Goal: Task Accomplishment & Management: Use online tool/utility

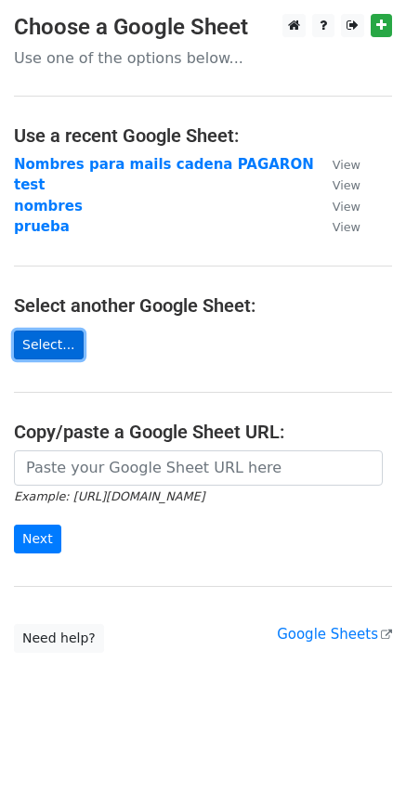
click at [57, 342] on link "Select..." at bounding box center [49, 345] width 70 height 29
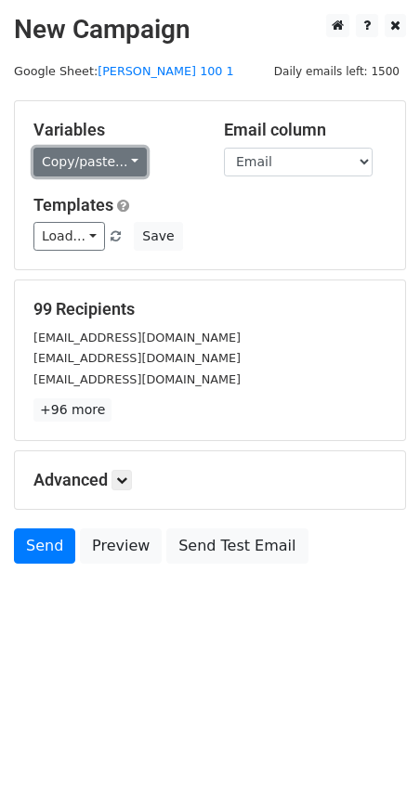
click at [84, 169] on link "Copy/paste..." at bounding box center [89, 162] width 113 height 29
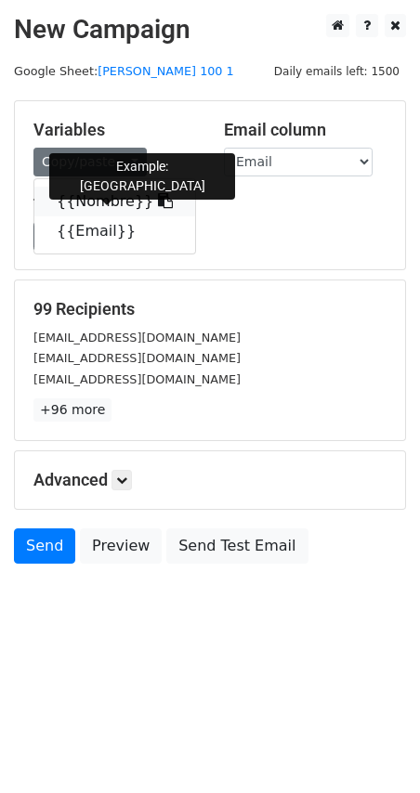
click at [100, 204] on link "{{Nombre}}" at bounding box center [114, 202] width 161 height 30
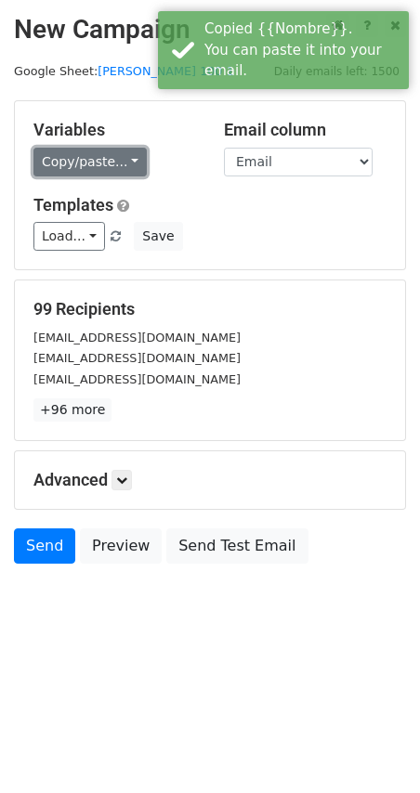
click at [79, 165] on link "Copy/paste..." at bounding box center [89, 162] width 113 height 29
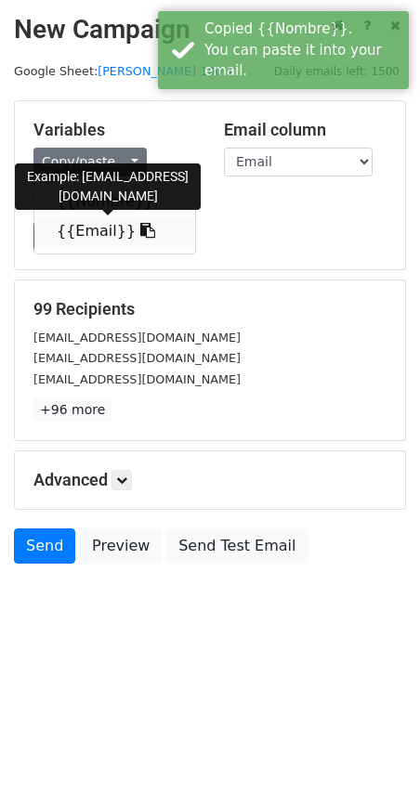
click at [92, 222] on link "{{Email}}" at bounding box center [114, 231] width 161 height 30
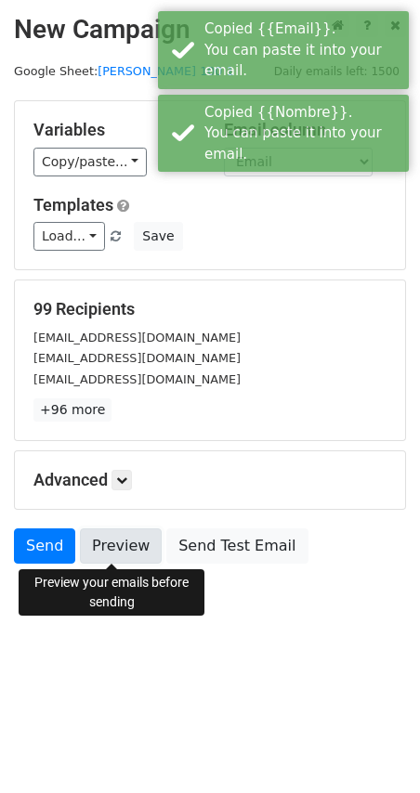
click at [132, 548] on link "Preview" at bounding box center [121, 546] width 82 height 35
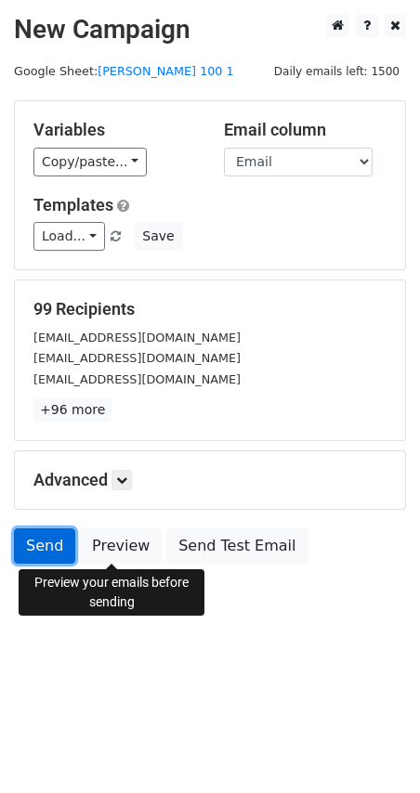
click at [47, 548] on link "Send" at bounding box center [44, 546] width 61 height 35
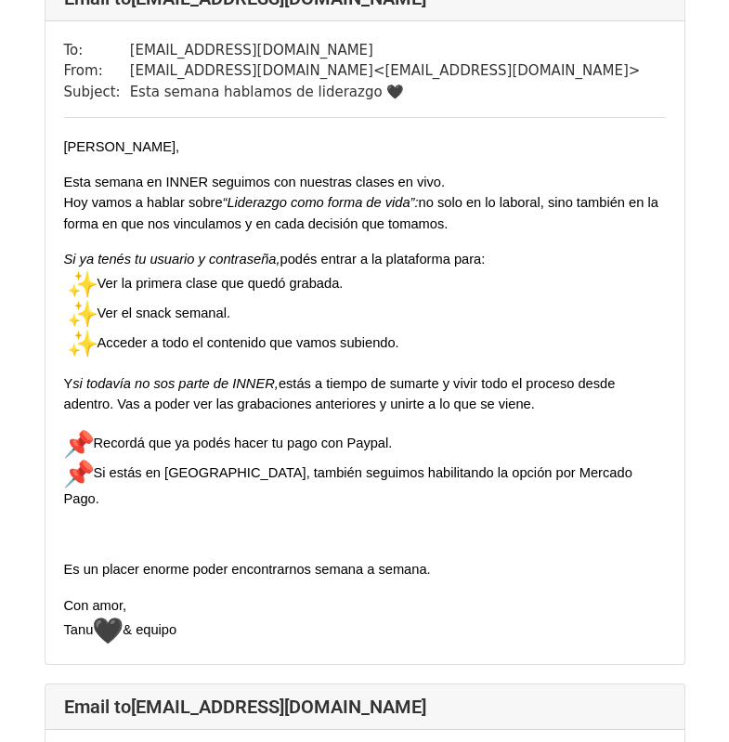
scroll to position [1300, 0]
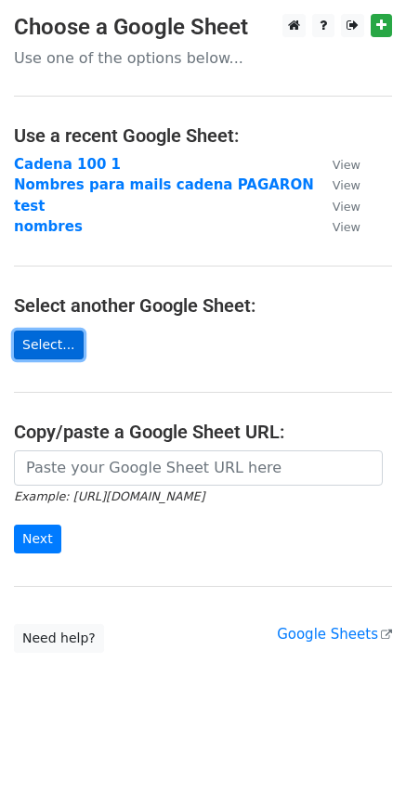
click at [58, 350] on link "Select..." at bounding box center [49, 345] width 70 height 29
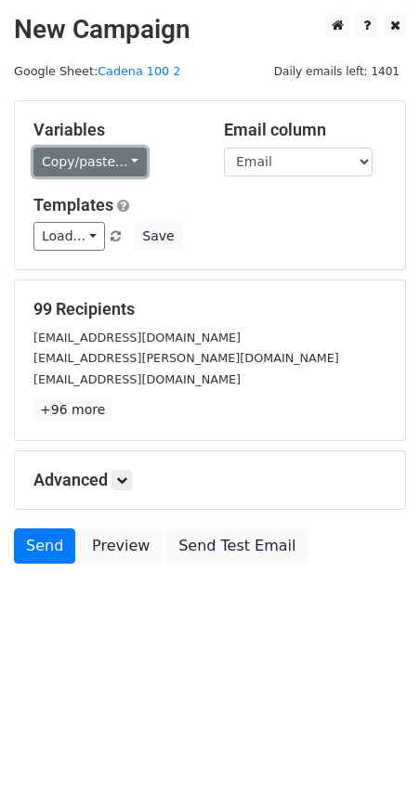
click at [94, 160] on link "Copy/paste..." at bounding box center [89, 162] width 113 height 29
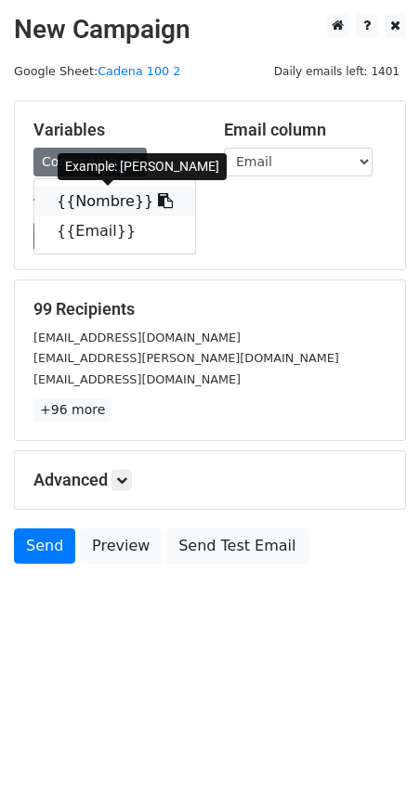
click at [111, 202] on link "{{Nombre}}" at bounding box center [114, 202] width 161 height 30
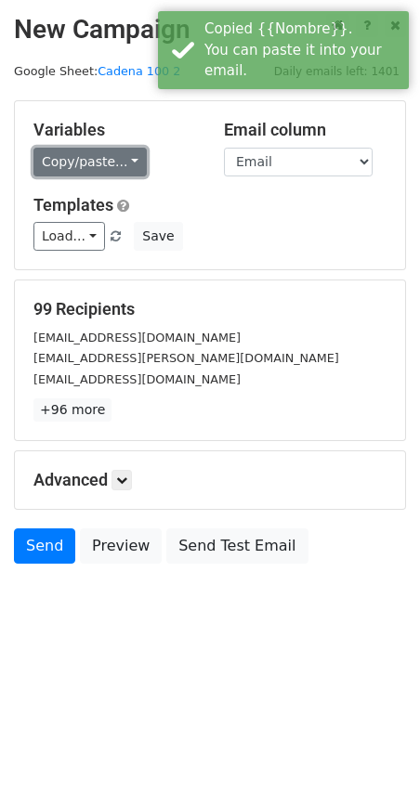
click at [93, 162] on link "Copy/paste..." at bounding box center [89, 162] width 113 height 29
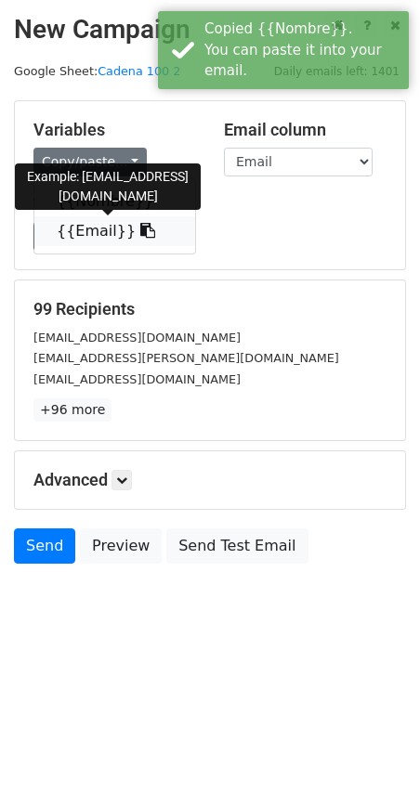
click at [83, 225] on link "{{Email}}" at bounding box center [114, 231] width 161 height 30
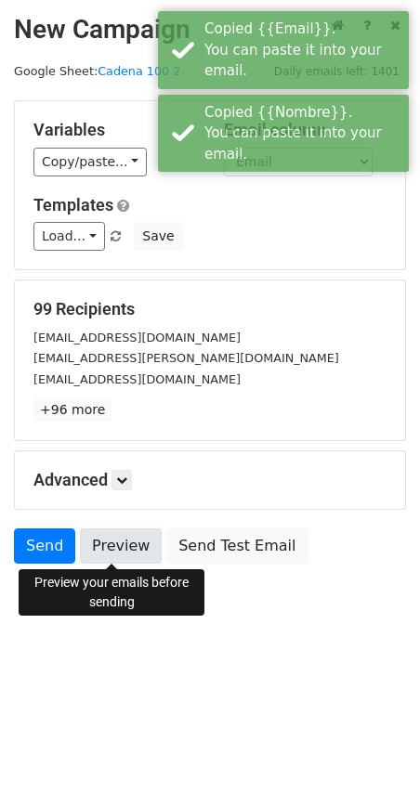
click at [100, 551] on link "Preview" at bounding box center [121, 546] width 82 height 35
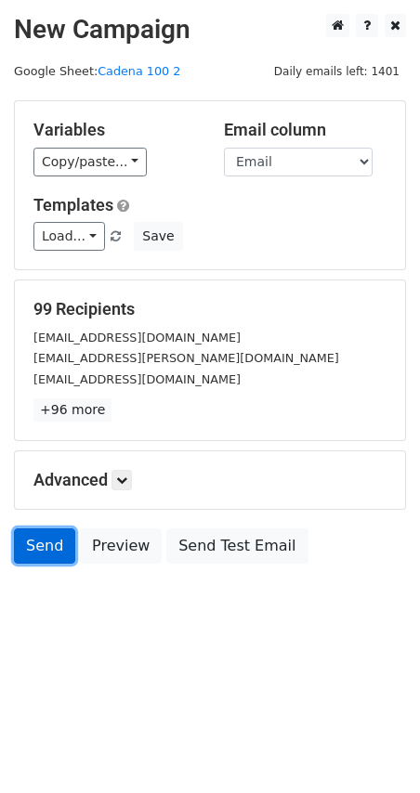
click at [45, 551] on link "Send" at bounding box center [44, 546] width 61 height 35
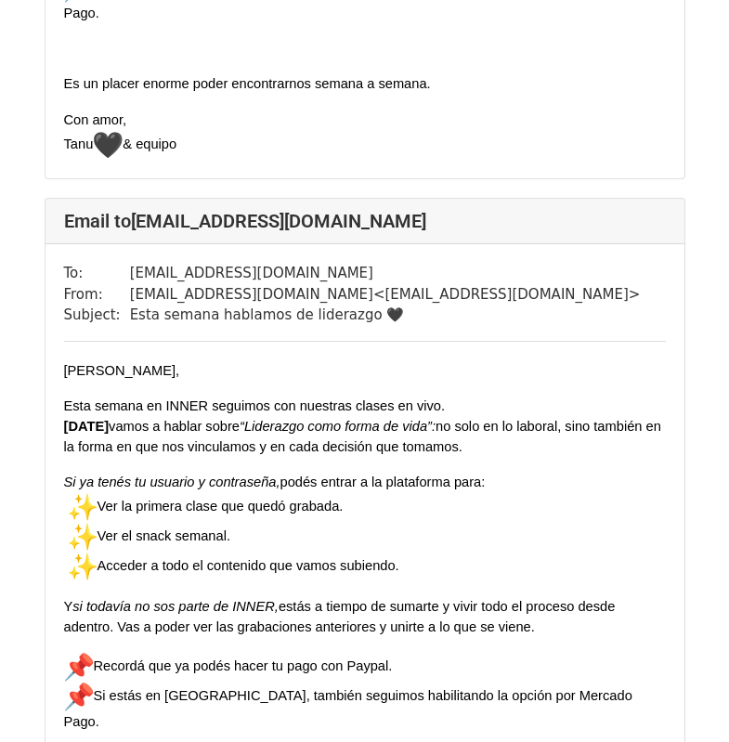
scroll to position [1300, 0]
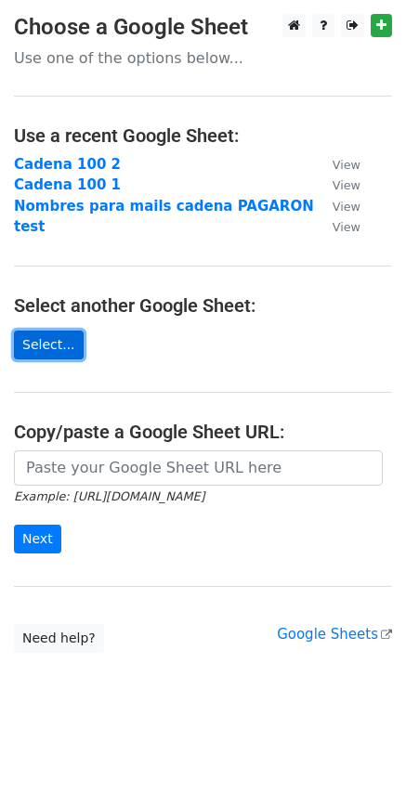
click at [51, 343] on link "Select..." at bounding box center [49, 345] width 70 height 29
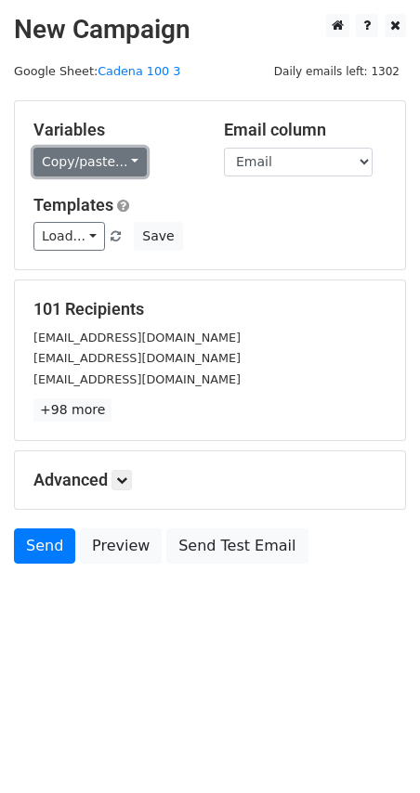
click at [93, 158] on link "Copy/paste..." at bounding box center [89, 162] width 113 height 29
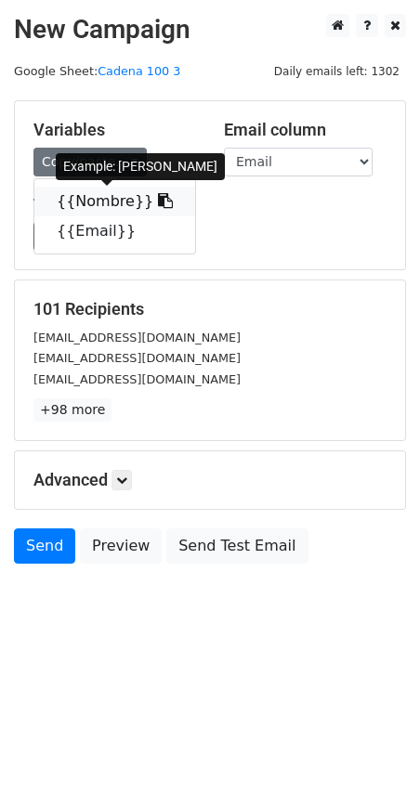
click at [115, 200] on link "{{Nombre}}" at bounding box center [114, 202] width 161 height 30
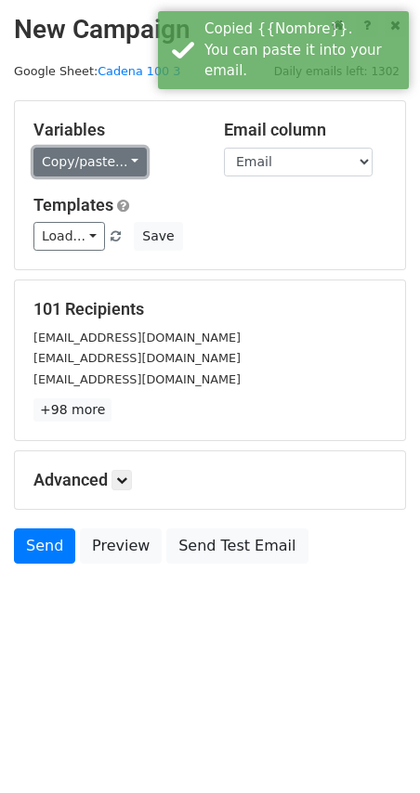
click at [86, 167] on link "Copy/paste..." at bounding box center [89, 162] width 113 height 29
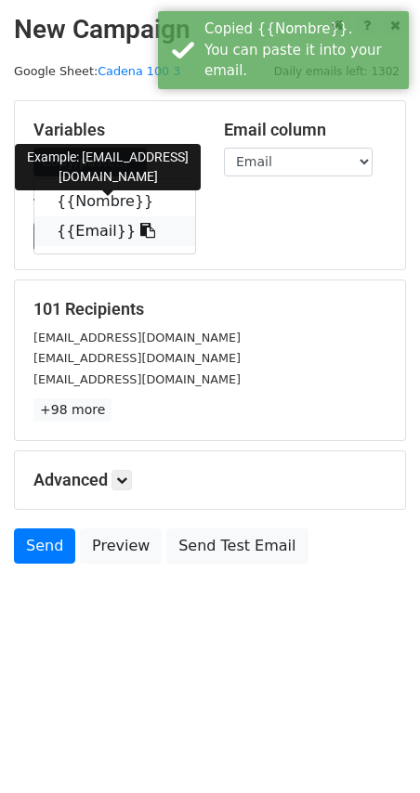
click at [82, 237] on link "{{Email}}" at bounding box center [114, 231] width 161 height 30
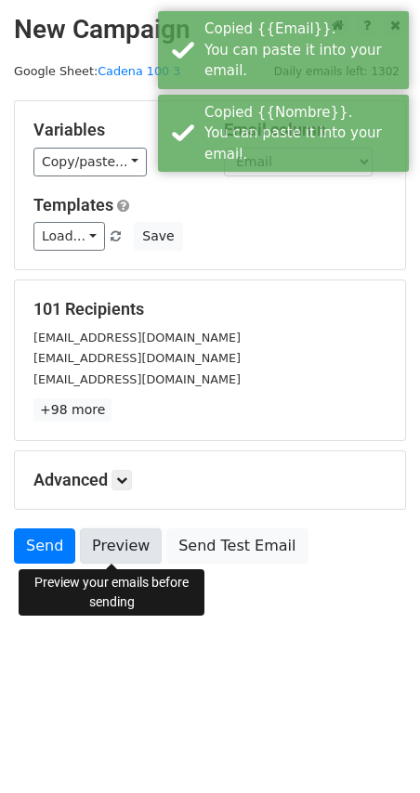
click at [106, 548] on link "Preview" at bounding box center [121, 546] width 82 height 35
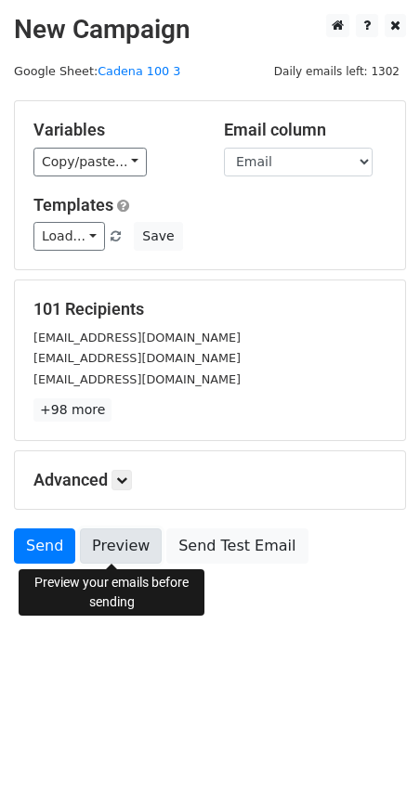
click at [121, 543] on link "Preview" at bounding box center [121, 546] width 82 height 35
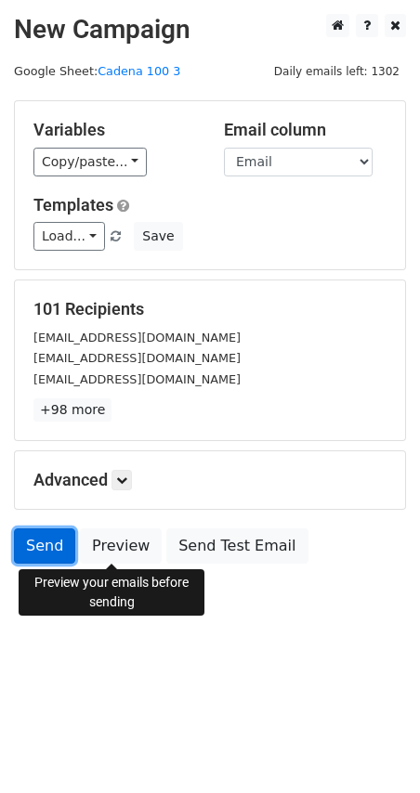
click at [39, 545] on link "Send" at bounding box center [44, 546] width 61 height 35
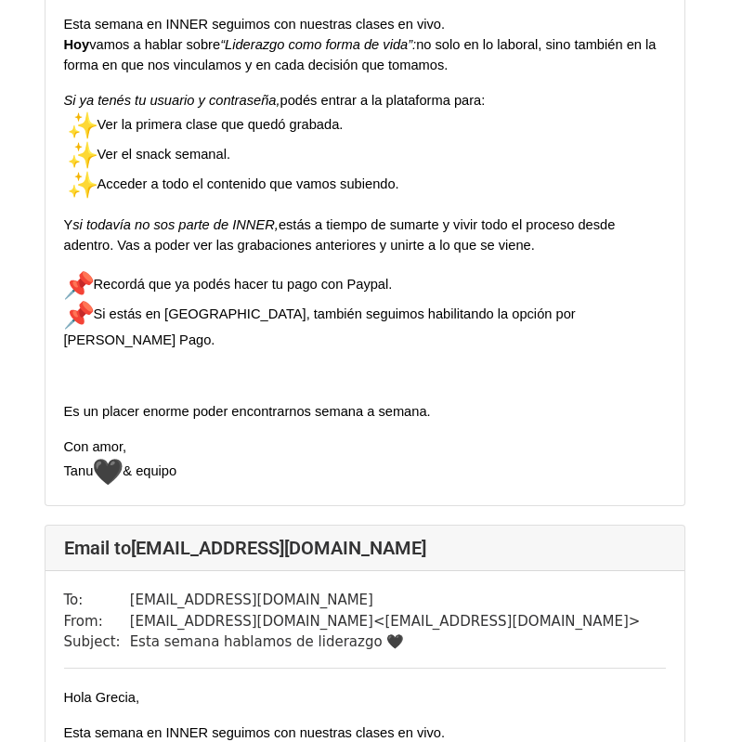
scroll to position [1300, 0]
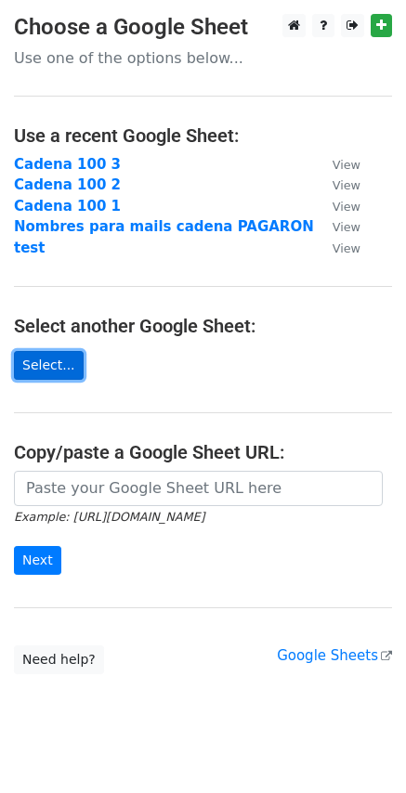
click at [40, 361] on link "Select..." at bounding box center [49, 365] width 70 height 29
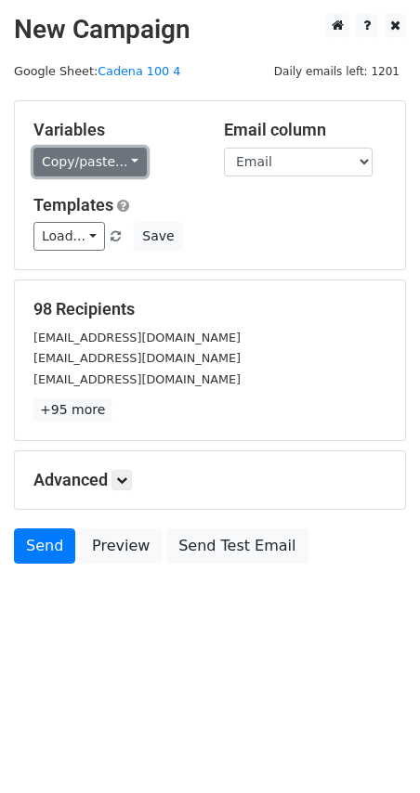
click at [81, 163] on link "Copy/paste..." at bounding box center [89, 162] width 113 height 29
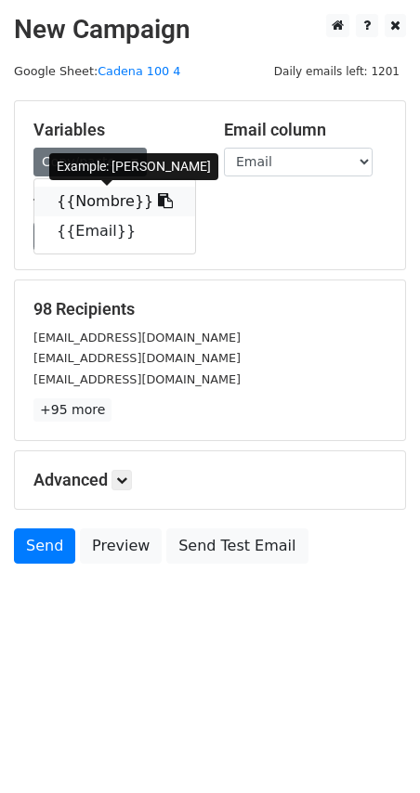
click at [103, 202] on link "{{Nombre}}" at bounding box center [114, 202] width 161 height 30
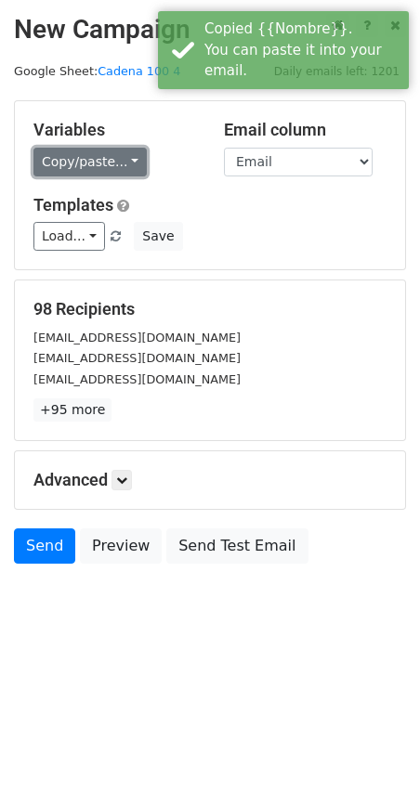
click at [76, 164] on link "Copy/paste..." at bounding box center [89, 162] width 113 height 29
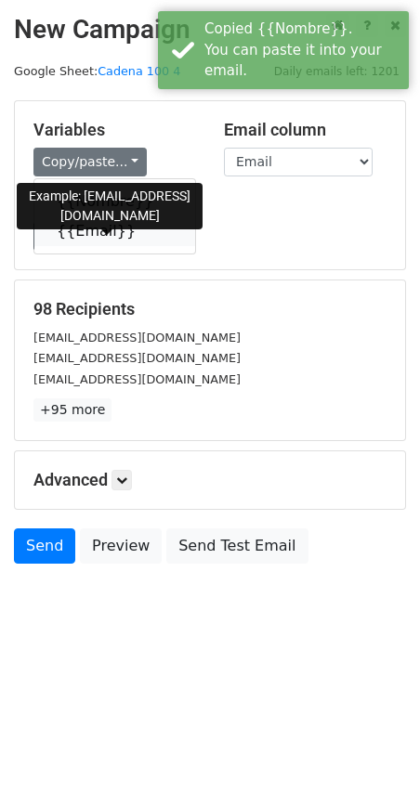
click at [86, 229] on link "{{Email}}" at bounding box center [114, 231] width 161 height 30
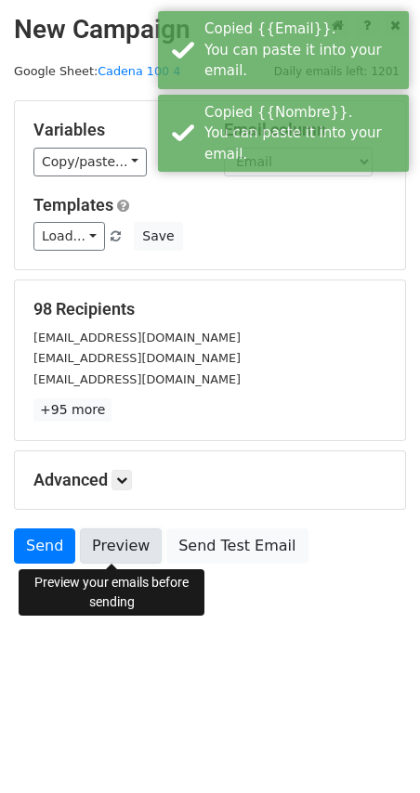
click at [116, 550] on link "Preview" at bounding box center [121, 546] width 82 height 35
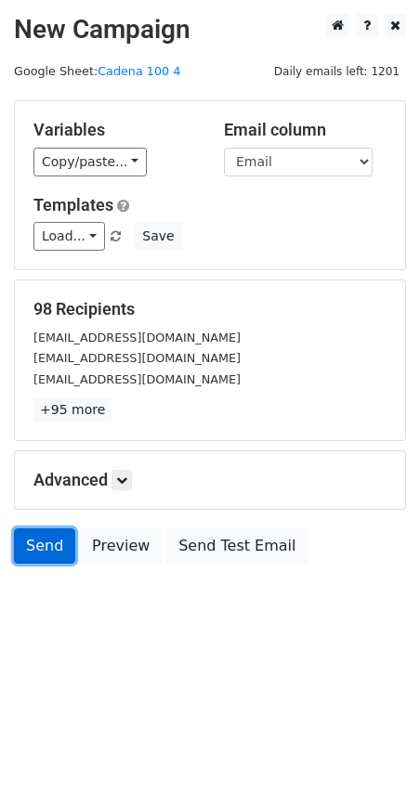
click at [51, 552] on link "Send" at bounding box center [44, 546] width 61 height 35
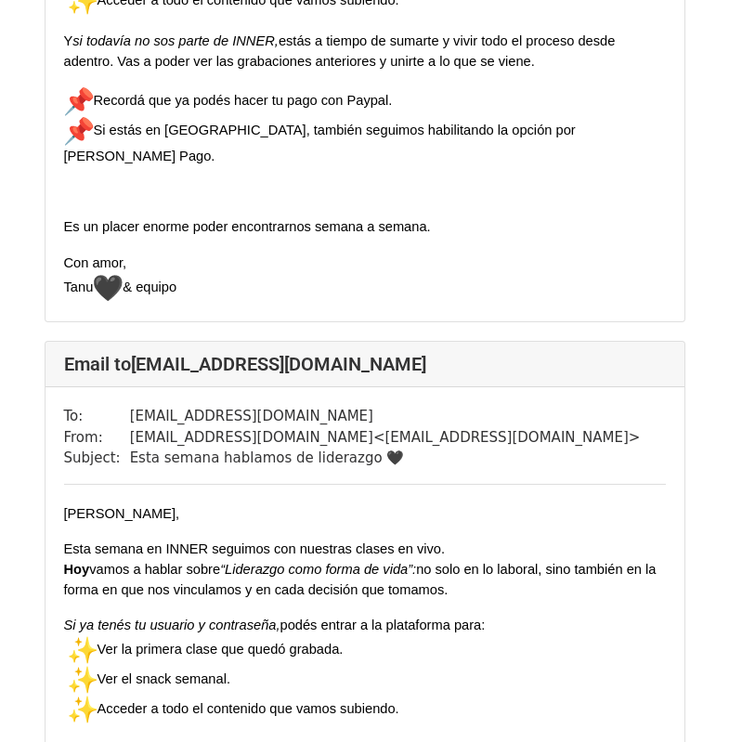
scroll to position [1300, 0]
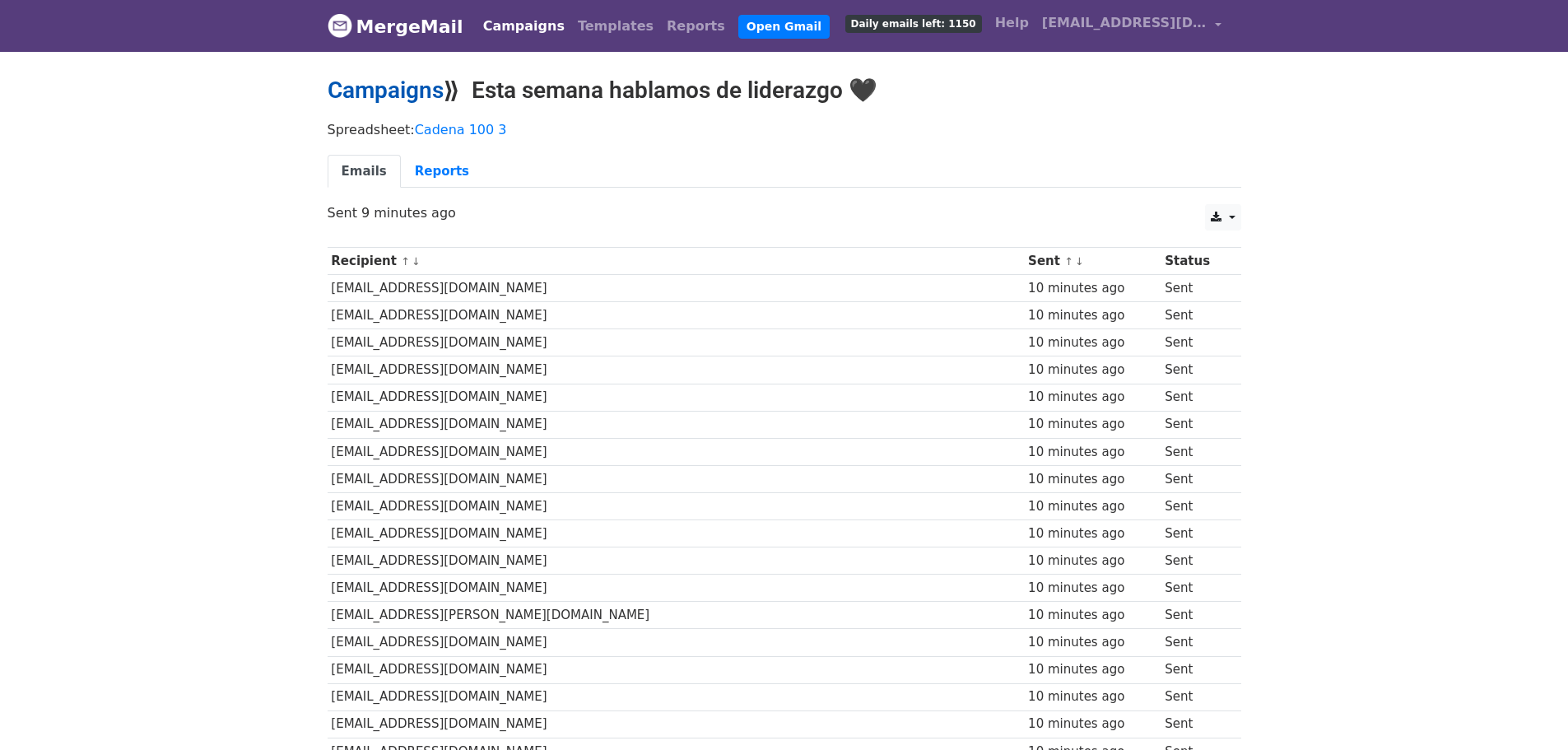
click at [423, 90] on link "Campaigns" at bounding box center [386, 90] width 116 height 27
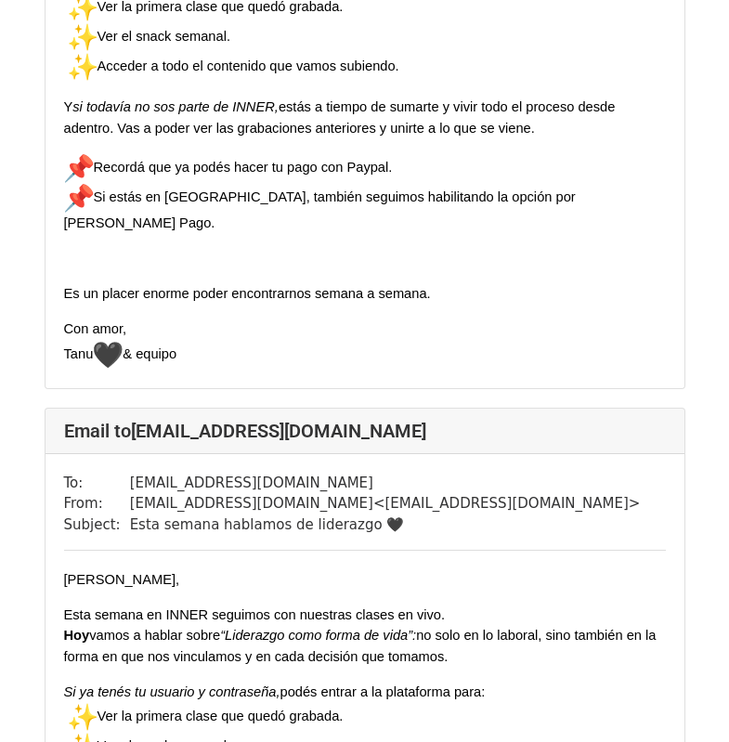
scroll to position [867, 0]
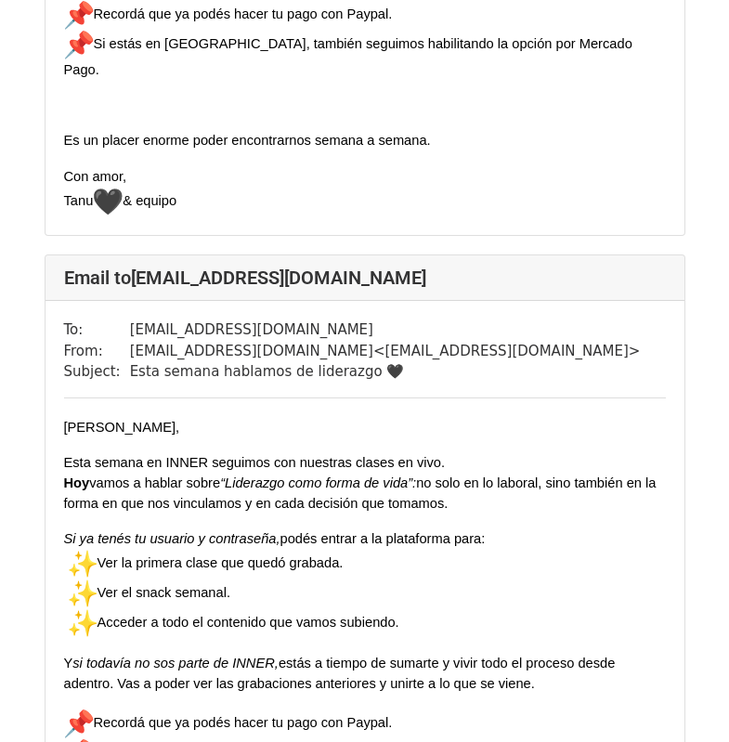
scroll to position [1300, 0]
